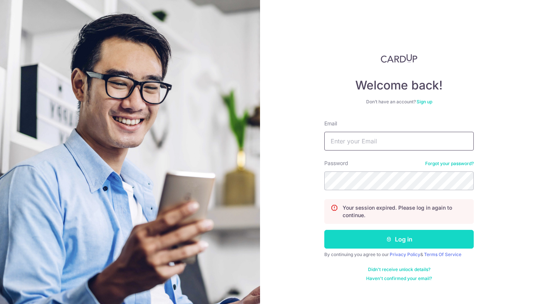
type input "[EMAIL_ADDRESS][DOMAIN_NAME]"
click at [386, 242] on button "Log in" at bounding box center [399, 238] width 150 height 19
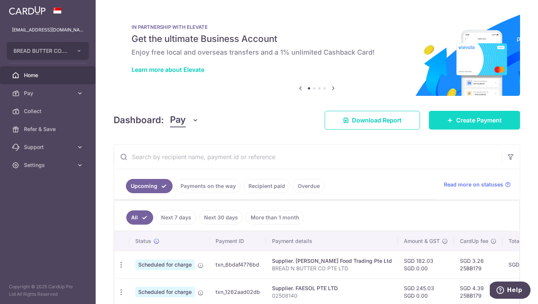
click at [446, 115] on link "Create Payment" at bounding box center [474, 120] width 91 height 19
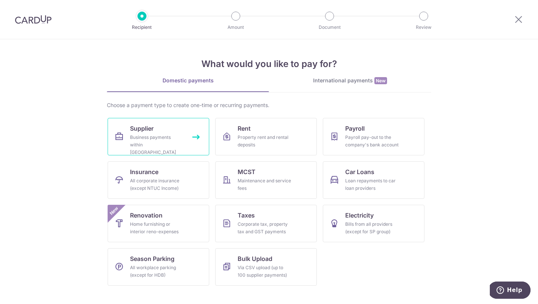
click at [177, 145] on div "Business payments within Singapore" at bounding box center [157, 144] width 54 height 22
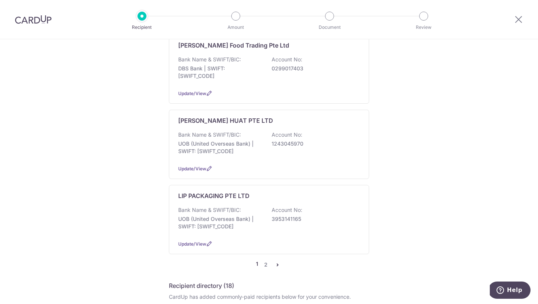
scroll to position [715, 0]
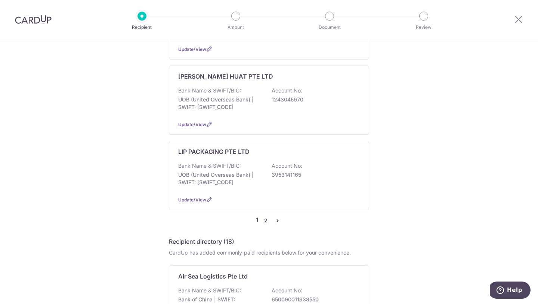
click at [267, 216] on link "2" at bounding box center [265, 220] width 9 height 9
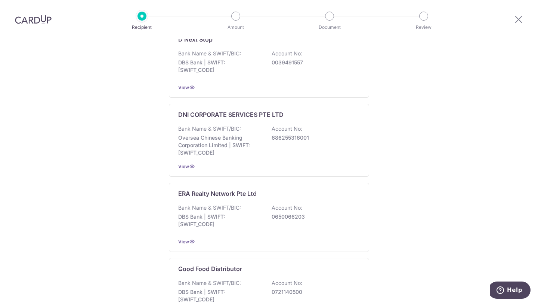
scroll to position [0, 0]
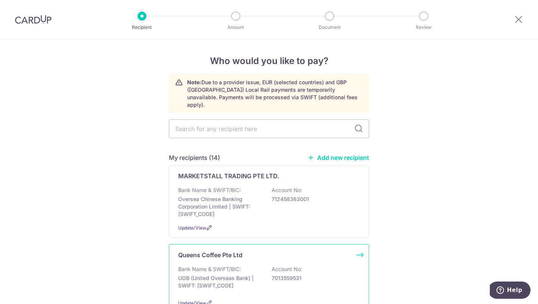
click at [278, 250] on div "Queens Coffee Pte Ltd" at bounding box center [264, 254] width 173 height 9
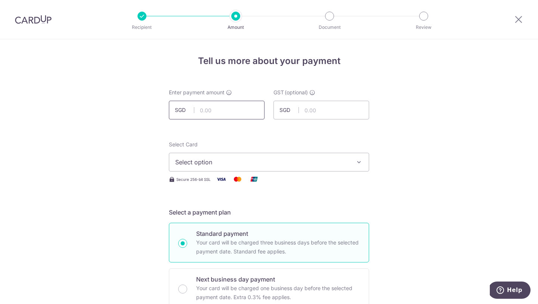
click at [215, 109] on input "text" at bounding box center [217, 110] width 96 height 19
click at [222, 113] on input "text" at bounding box center [217, 110] width 96 height 19
click at [231, 111] on input "text" at bounding box center [217, 110] width 96 height 19
paste input "765.18"
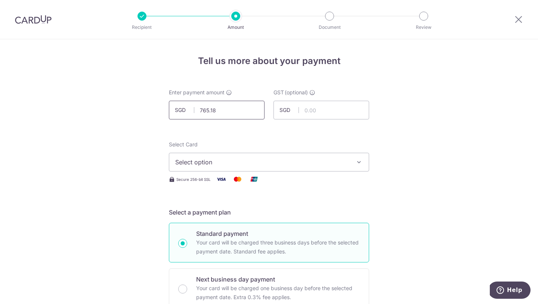
type input "765.18"
click at [236, 153] on button "Select option" at bounding box center [269, 162] width 200 height 19
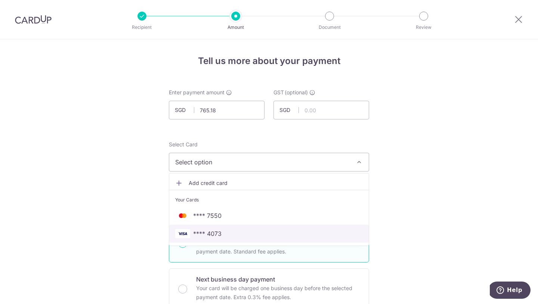
click at [256, 239] on link "**** 4073" at bounding box center [269, 233] width 200 height 18
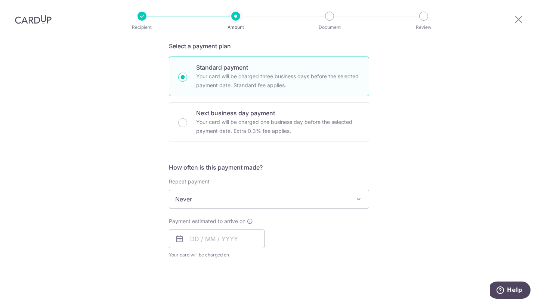
scroll to position [223, 0]
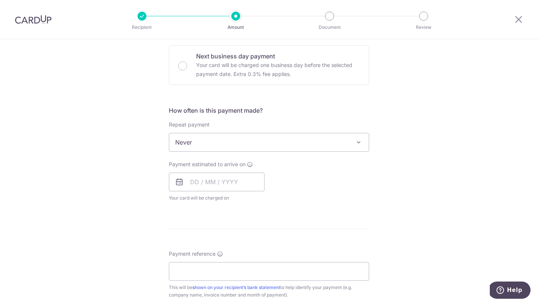
click at [232, 145] on span "Never" at bounding box center [269, 142] width 200 height 18
click at [206, 176] on input "text" at bounding box center [217, 181] width 96 height 19
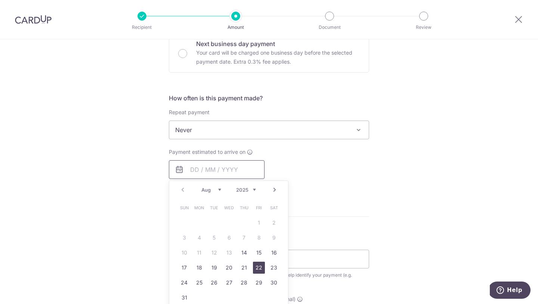
scroll to position [235, 0]
click at [259, 276] on link "29" at bounding box center [259, 282] width 12 height 12
type input "[DATE]"
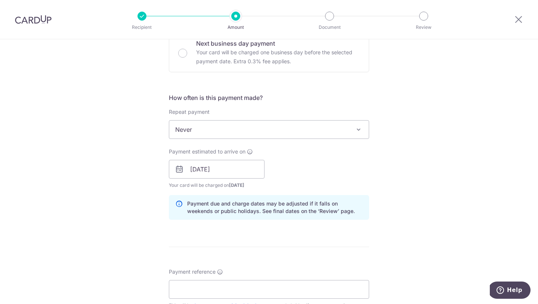
click at [398, 197] on div "Tell us more about your payment Enter payment amount SGD 765.18 765.18 GST (opt…" at bounding box center [269, 182] width 538 height 757
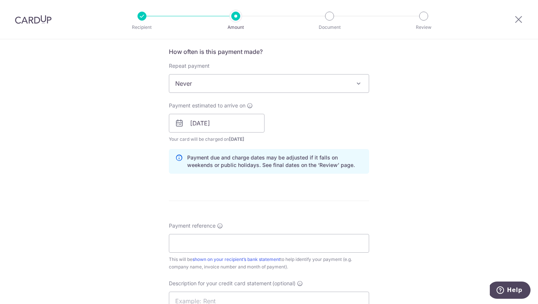
scroll to position [304, 0]
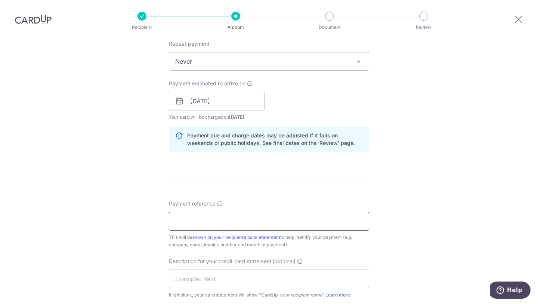
click at [261, 221] on input "Payment reference" at bounding box center [269, 221] width 200 height 19
paste input "101319"
type input "101319"
click at [291, 277] on input "text" at bounding box center [269, 278] width 200 height 19
paste input "Queens Coffee P"
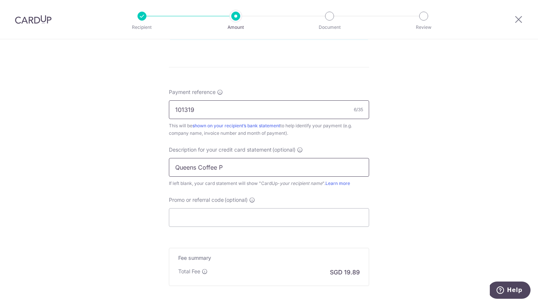
scroll to position [453, 0]
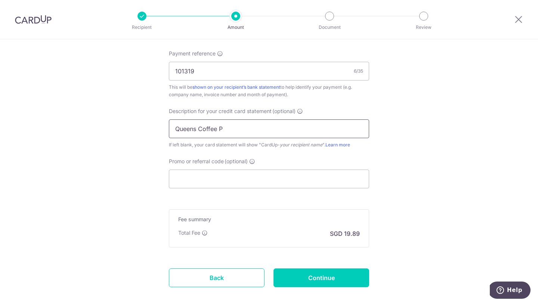
drag, startPoint x: 235, startPoint y: 127, endPoint x: 148, endPoint y: 127, distance: 87.1
click at [207, 124] on input "Queens Coffee P" at bounding box center [269, 128] width 200 height 19
click at [219, 128] on input "Queens Coffee P" at bounding box center [269, 128] width 200 height 19
type input "Queens Coffee"
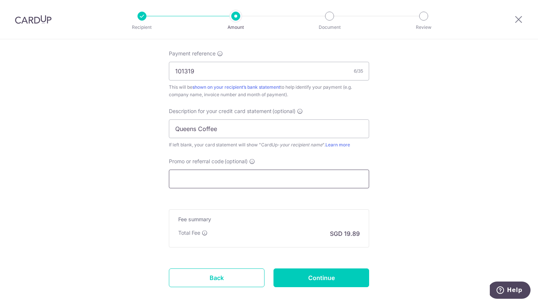
click at [243, 178] on input "Promo or referral code (optional)" at bounding box center [269, 178] width 200 height 19
paste input "25BB179"
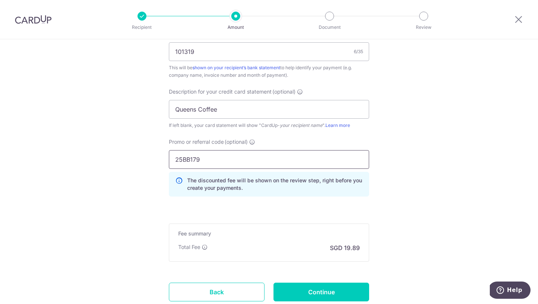
scroll to position [526, 0]
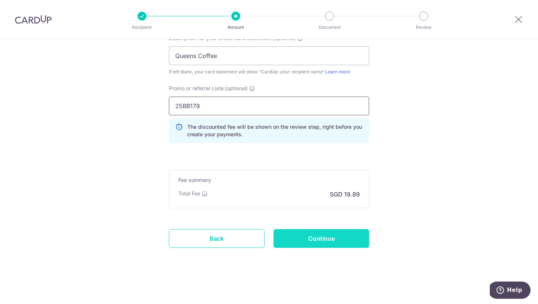
type input "25BB179"
click at [340, 241] on input "Continue" at bounding box center [322, 238] width 96 height 19
type input "Create Schedule"
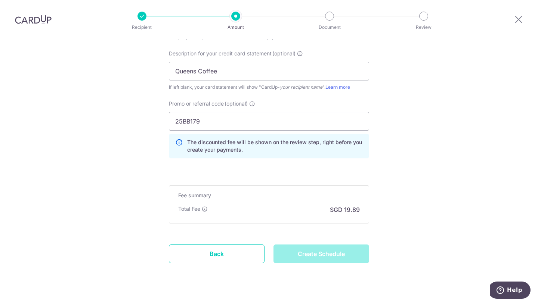
scroll to position [510, 0]
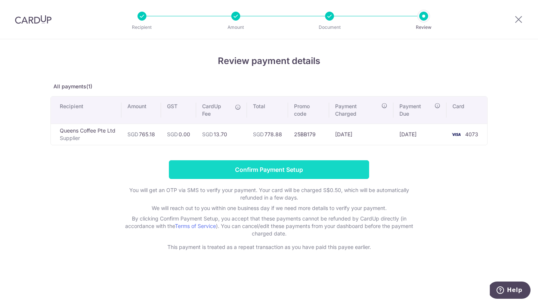
click at [276, 173] on input "Confirm Payment Setup" at bounding box center [269, 169] width 200 height 19
